Goal: Transaction & Acquisition: Purchase product/service

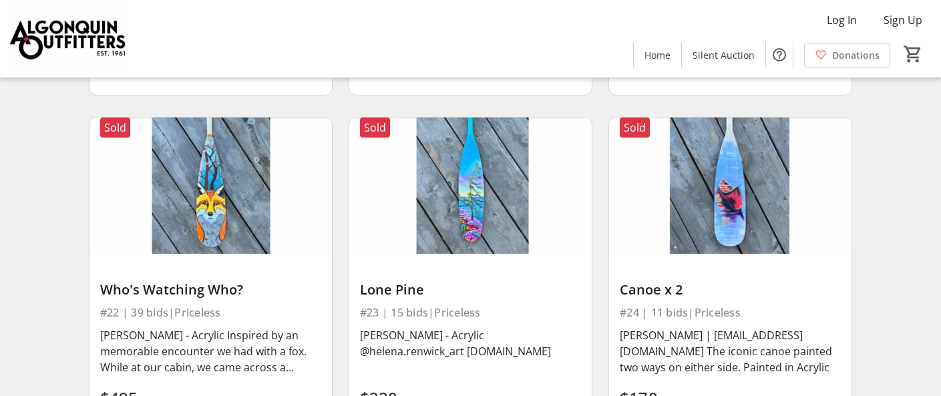
scroll to position [2582, 0]
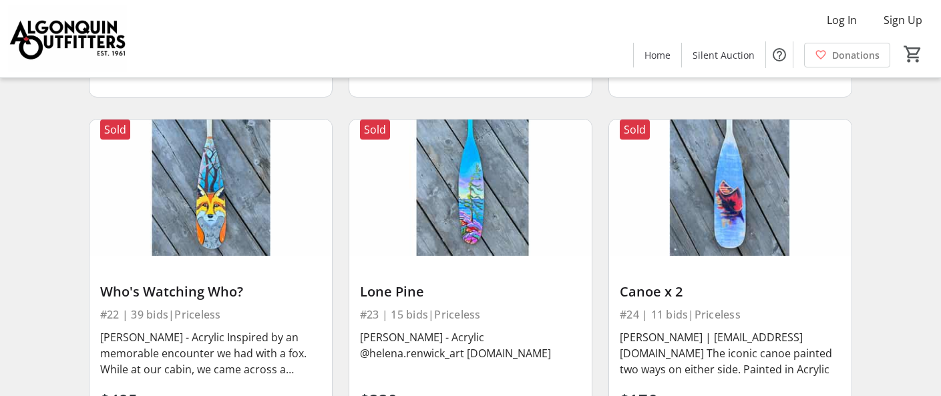
click at [468, 183] on img at bounding box center [470, 188] width 243 height 136
click at [469, 184] on img at bounding box center [470, 188] width 243 height 136
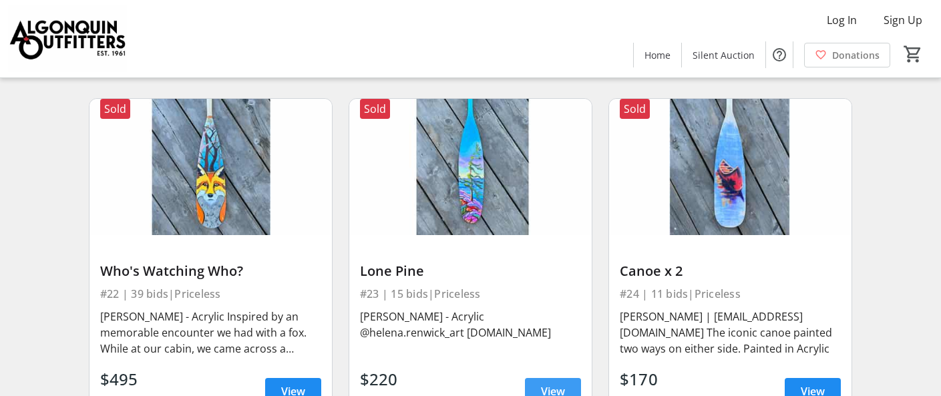
click at [557, 383] on span "View" at bounding box center [553, 391] width 24 height 16
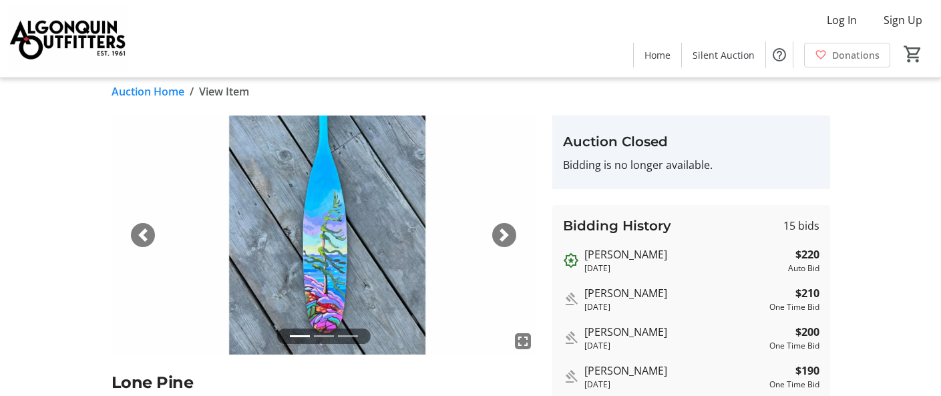
scroll to position [11, 0]
click at [504, 235] on span "button" at bounding box center [504, 234] width 13 height 13
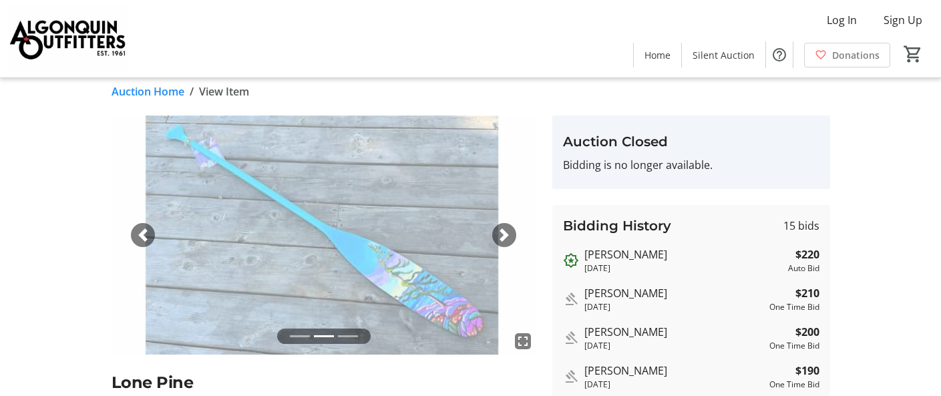
click at [504, 235] on span "button" at bounding box center [504, 234] width 13 height 13
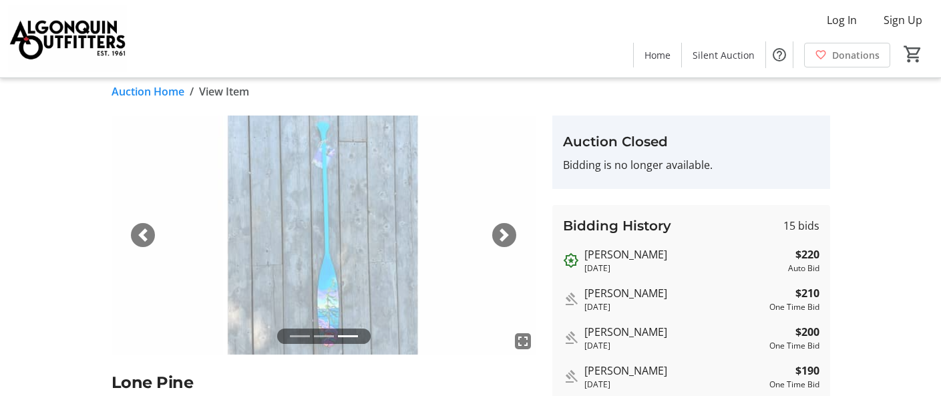
click at [504, 235] on span "button" at bounding box center [504, 234] width 13 height 13
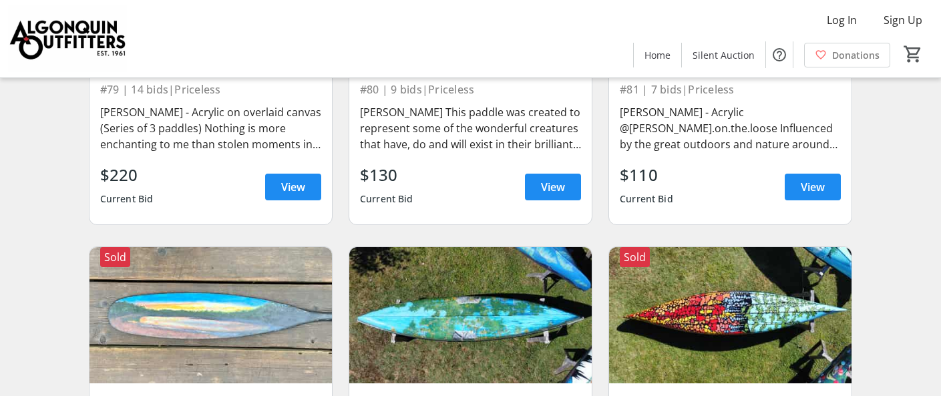
scroll to position [9049, 0]
